Goal: Task Accomplishment & Management: Manage account settings

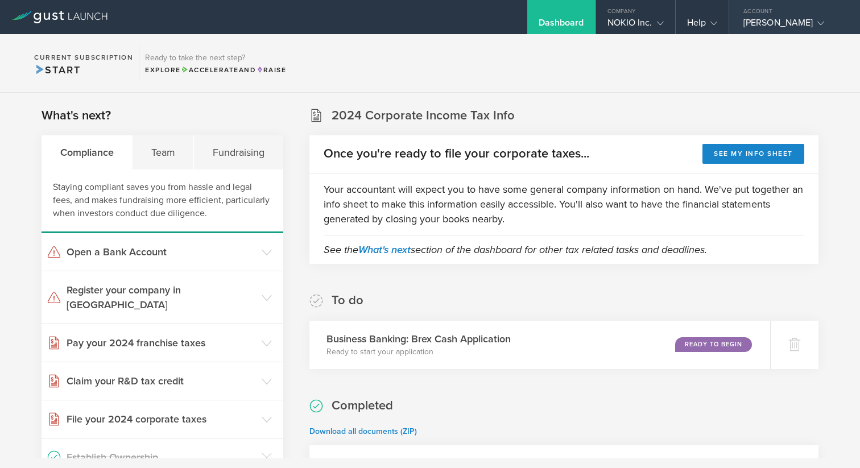
click at [813, 23] on gust-icon at bounding box center [818, 22] width 11 height 11
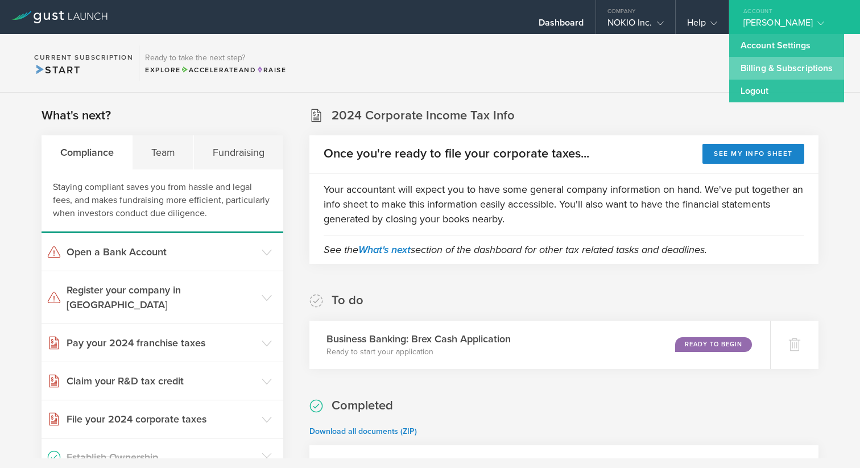
click at [798, 66] on link "Billing & Subscriptions" at bounding box center [787, 68] width 115 height 23
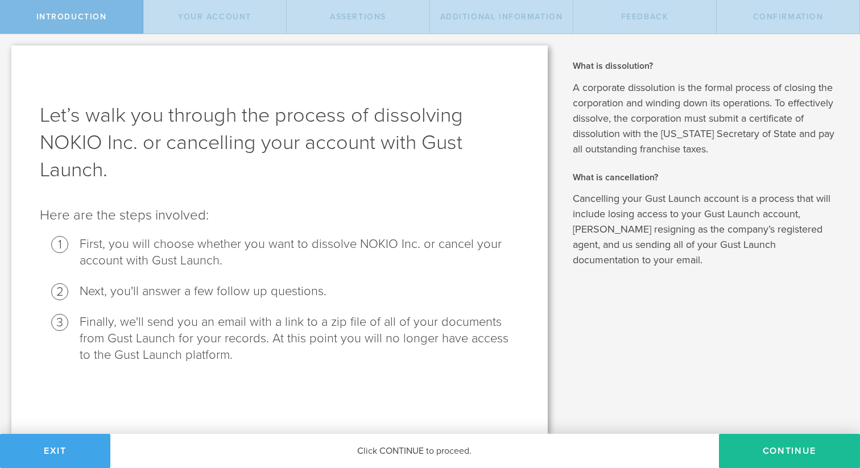
click at [89, 443] on button "Exit" at bounding box center [55, 451] width 110 height 34
